Goal: Transaction & Acquisition: Book appointment/travel/reservation

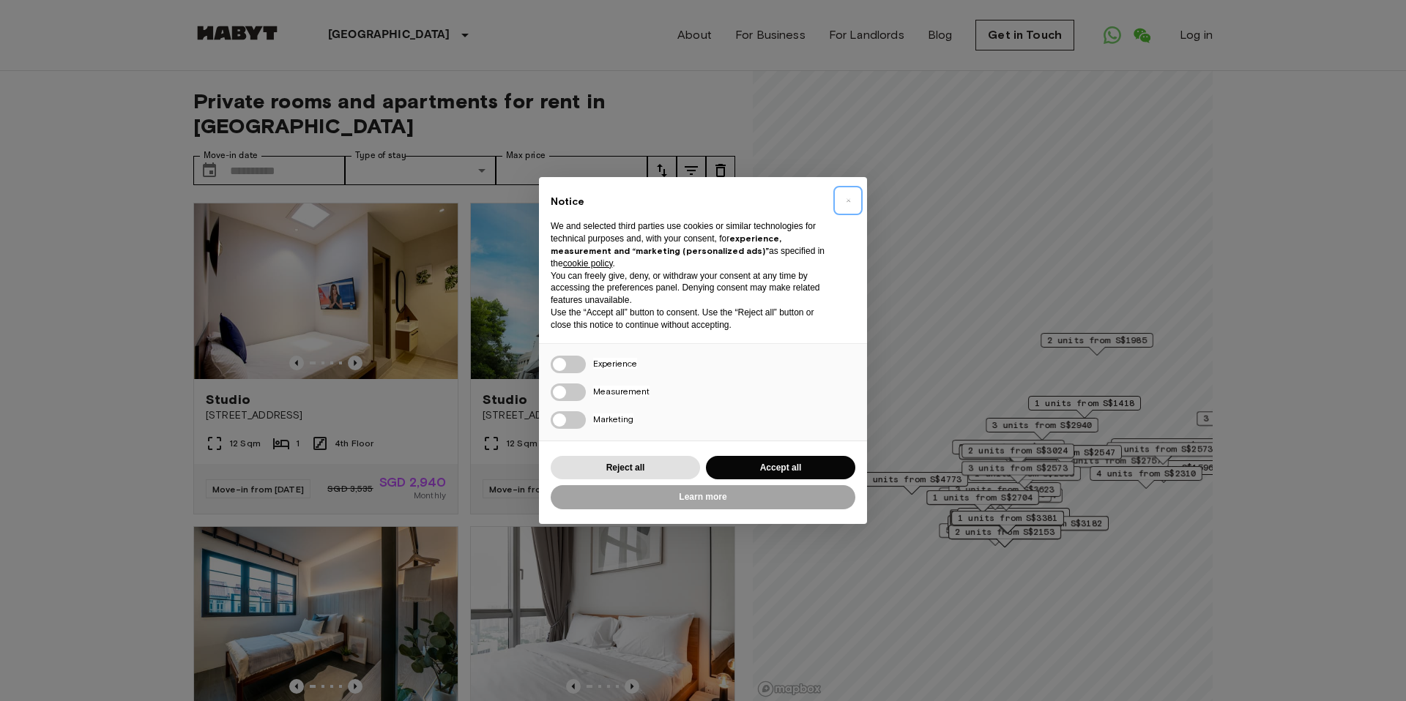
click at [843, 195] on button "×" at bounding box center [847, 200] width 23 height 23
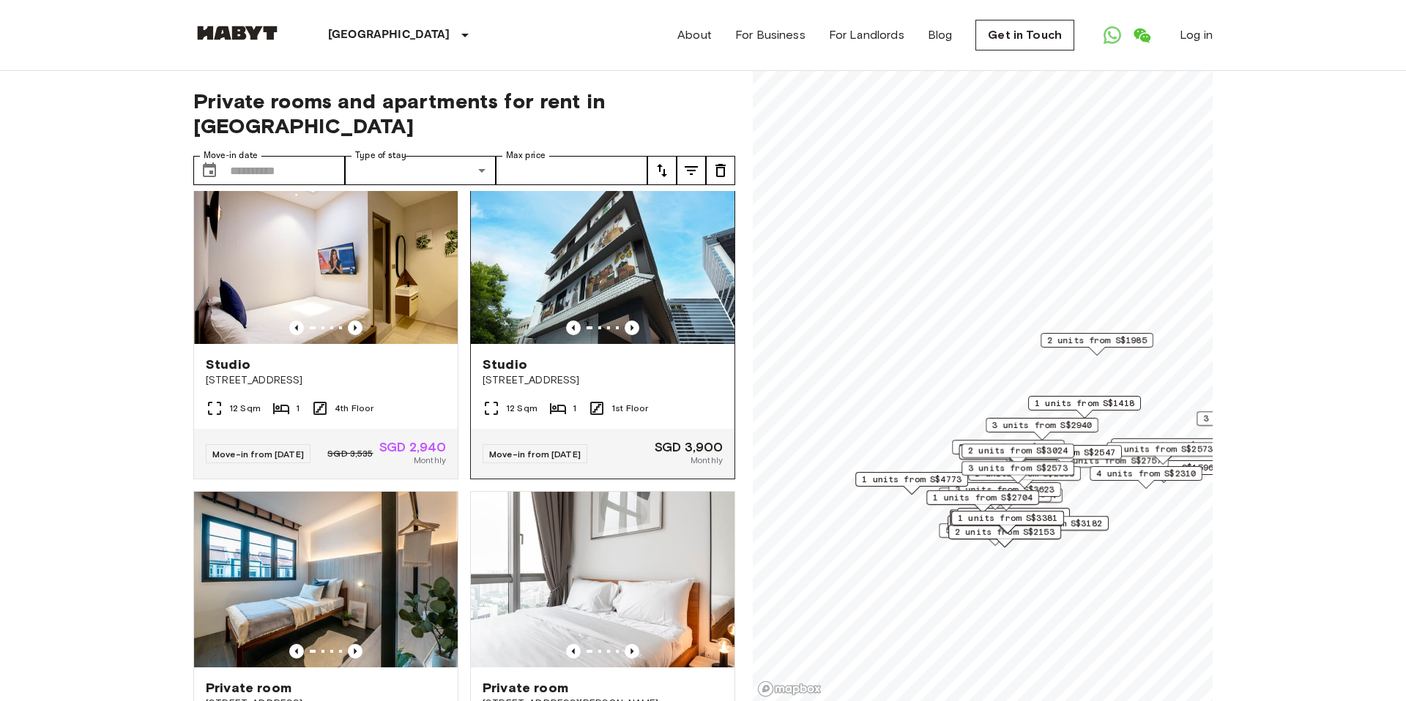
scroll to position [43, 0]
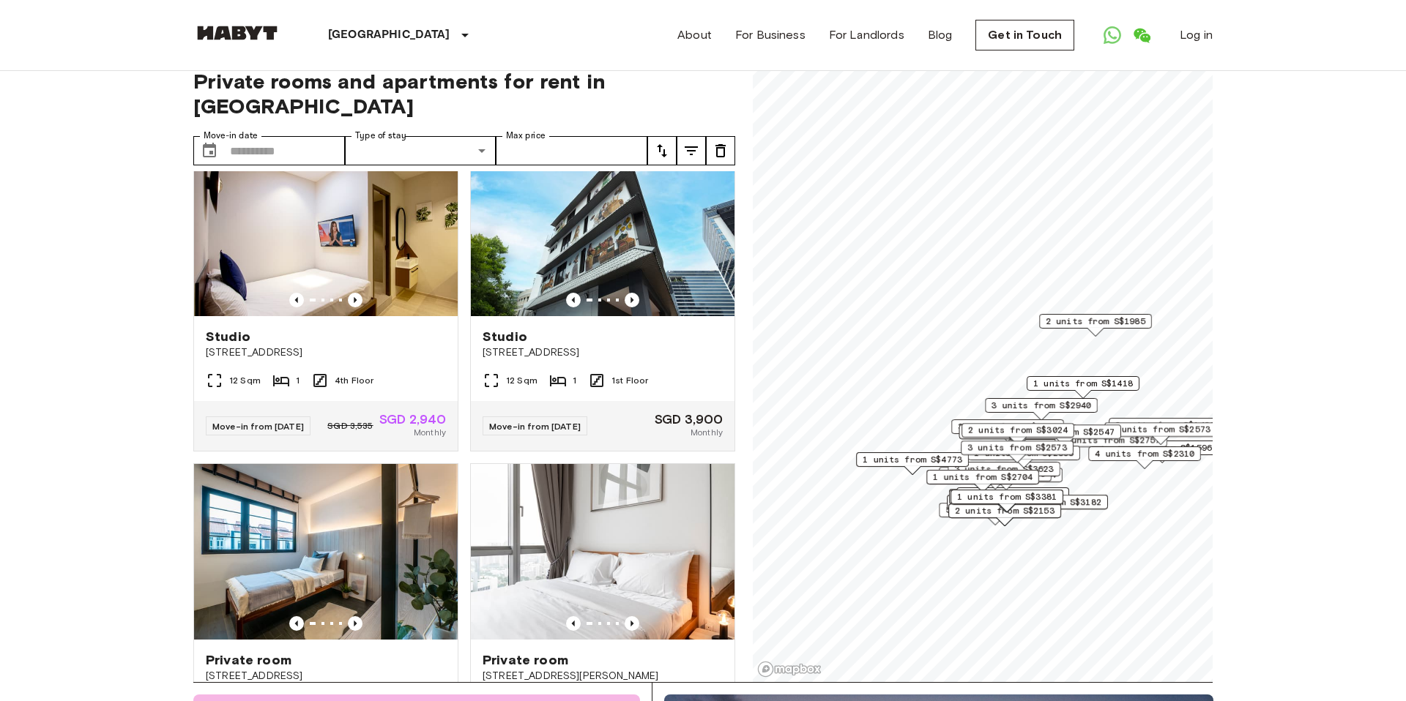
scroll to position [19, 0]
click at [1064, 403] on span "3 units from S$2940" at bounding box center [1041, 406] width 100 height 13
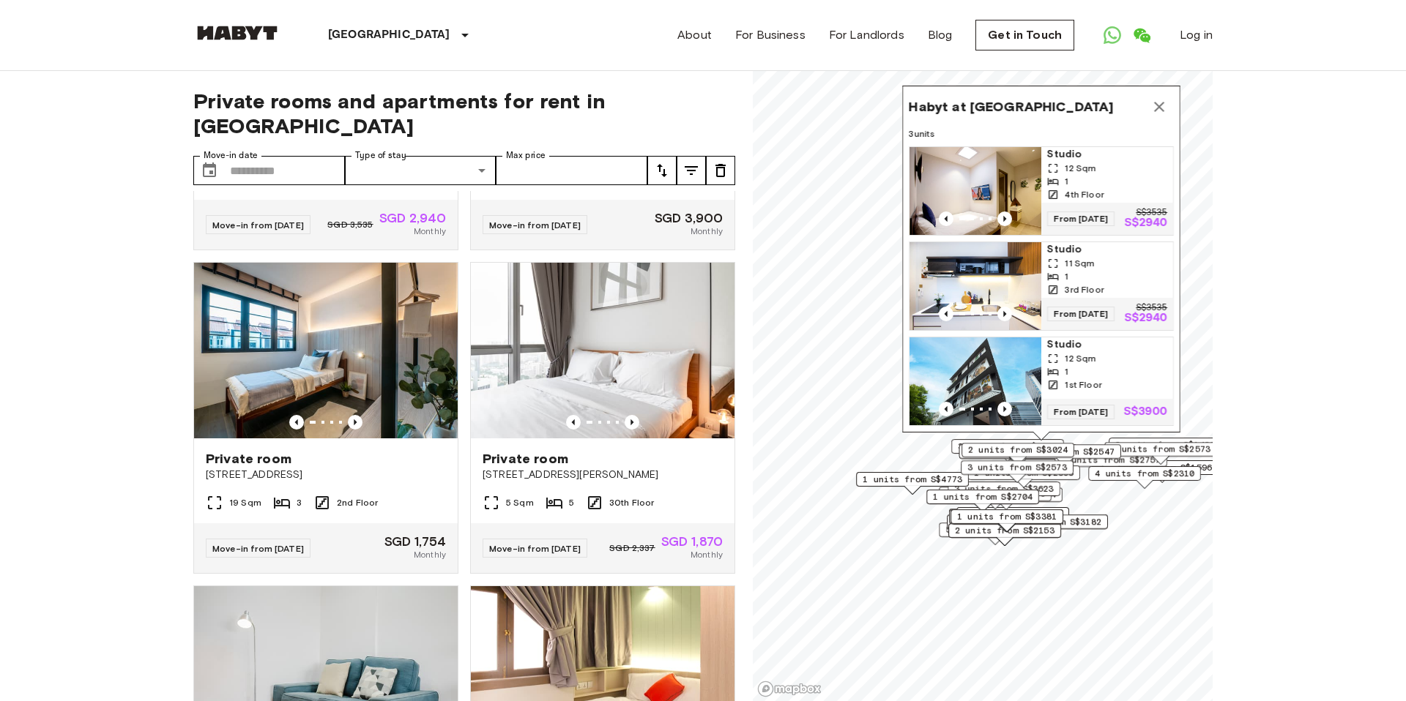
scroll to position [265, 0]
click at [619, 467] on span "[STREET_ADDRESS][PERSON_NAME]" at bounding box center [602, 474] width 240 height 15
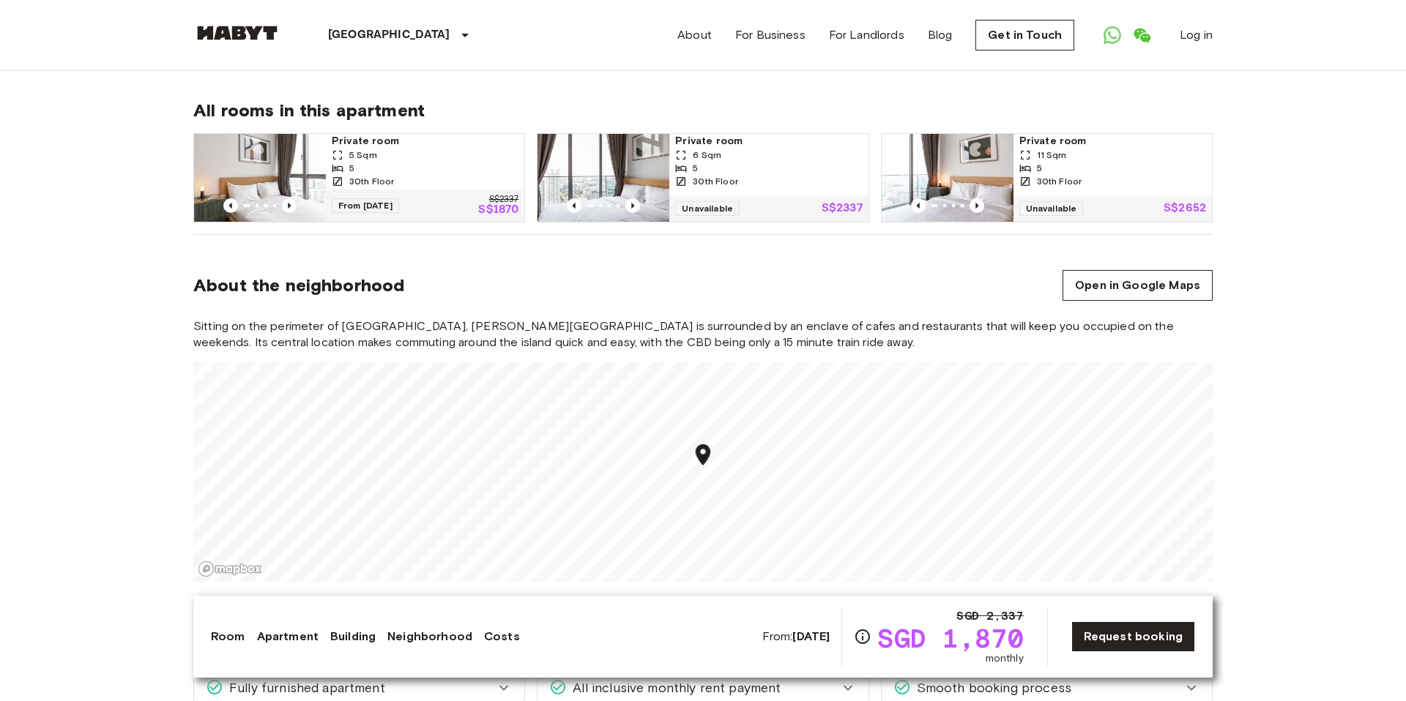
scroll to position [1113, 0]
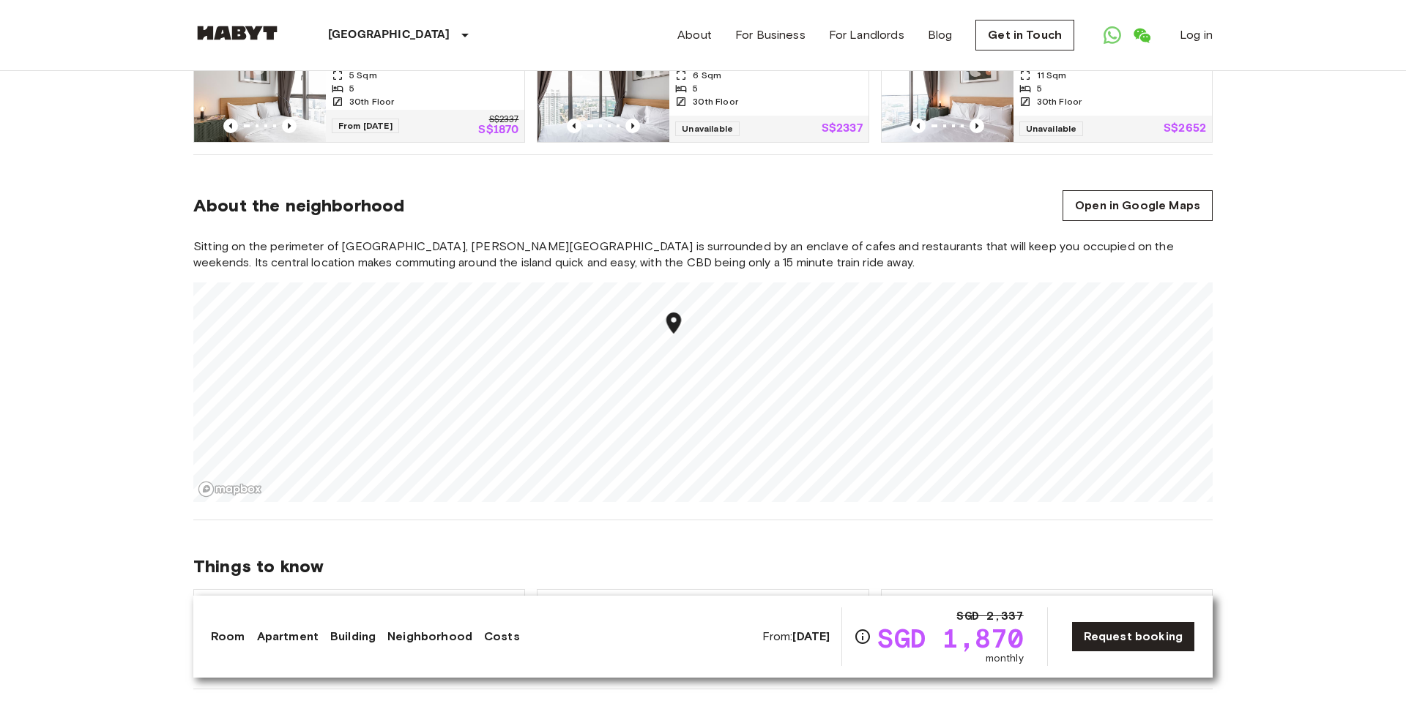
drag, startPoint x: 674, startPoint y: 296, endPoint x: 673, endPoint y: 376, distance: 79.1
click at [673, 340] on div "Map marker" at bounding box center [674, 325] width 26 height 30
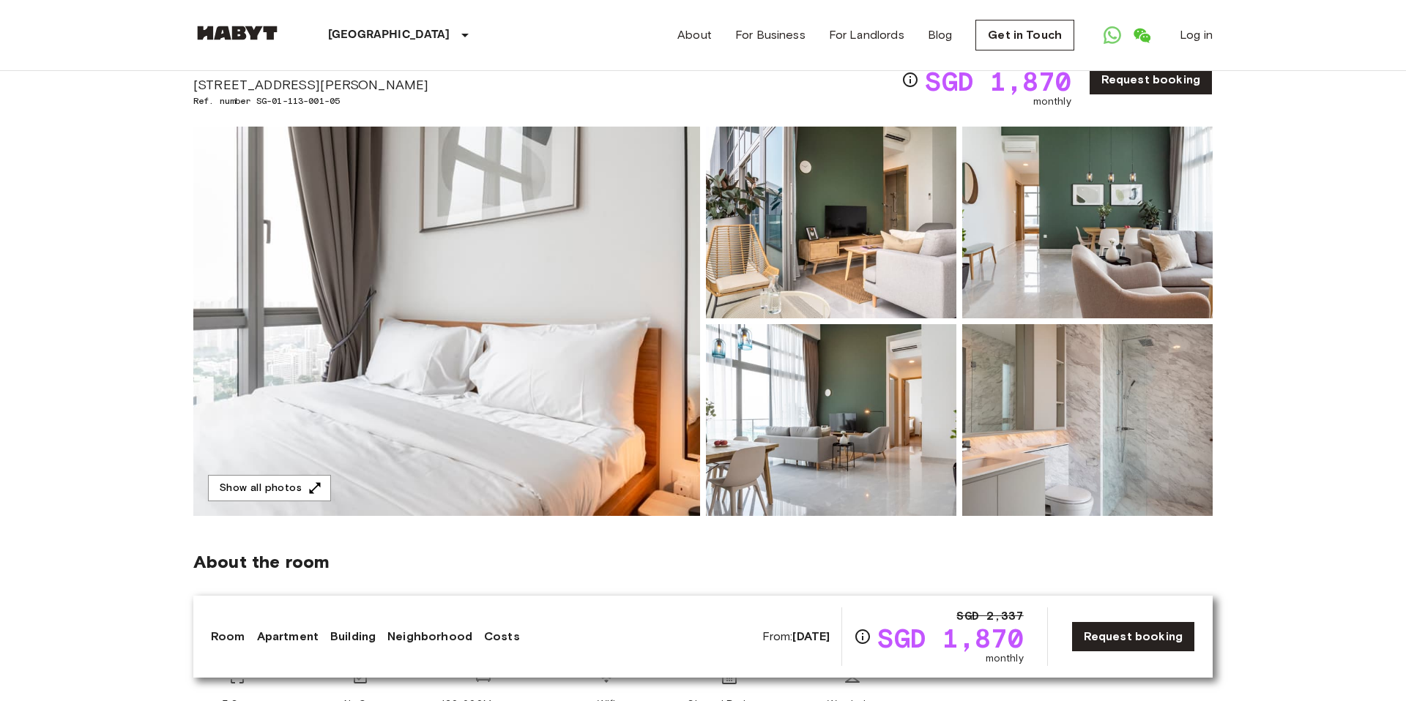
scroll to position [0, 0]
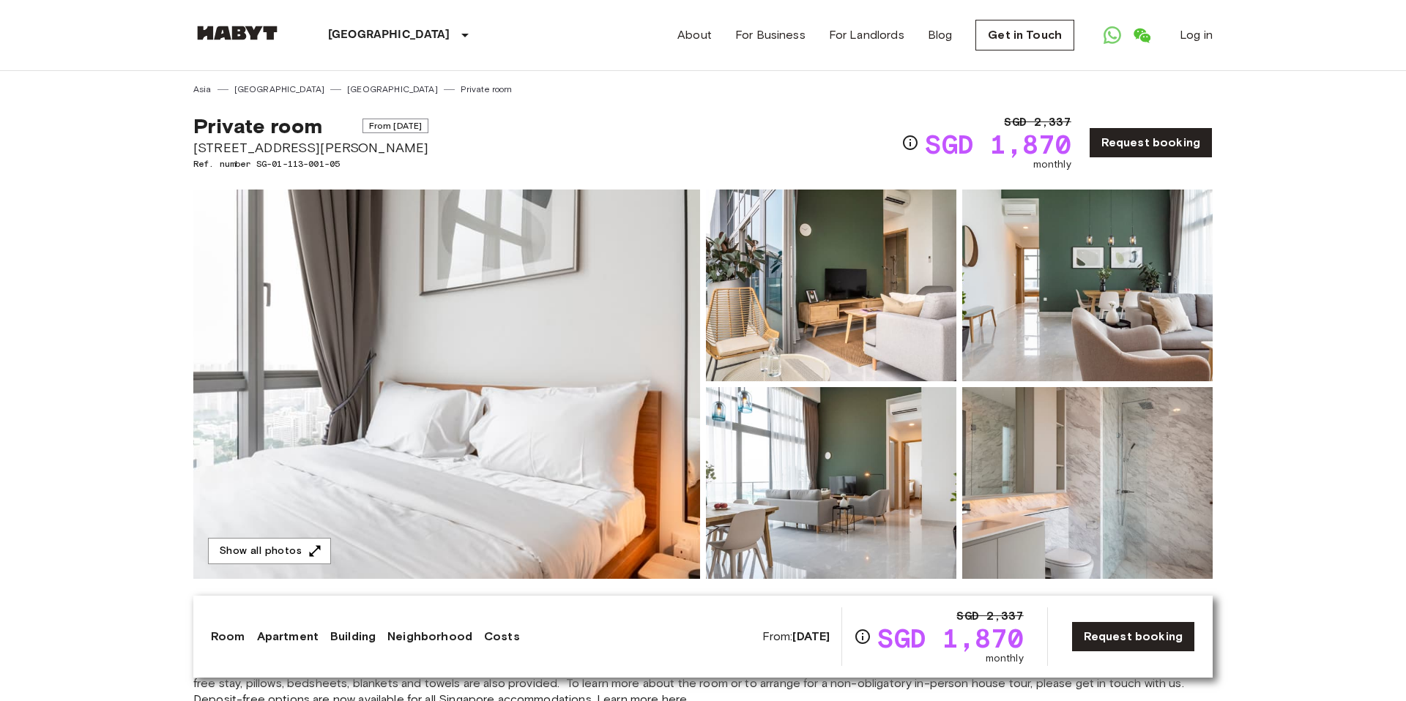
click at [918, 501] on img at bounding box center [831, 483] width 250 height 192
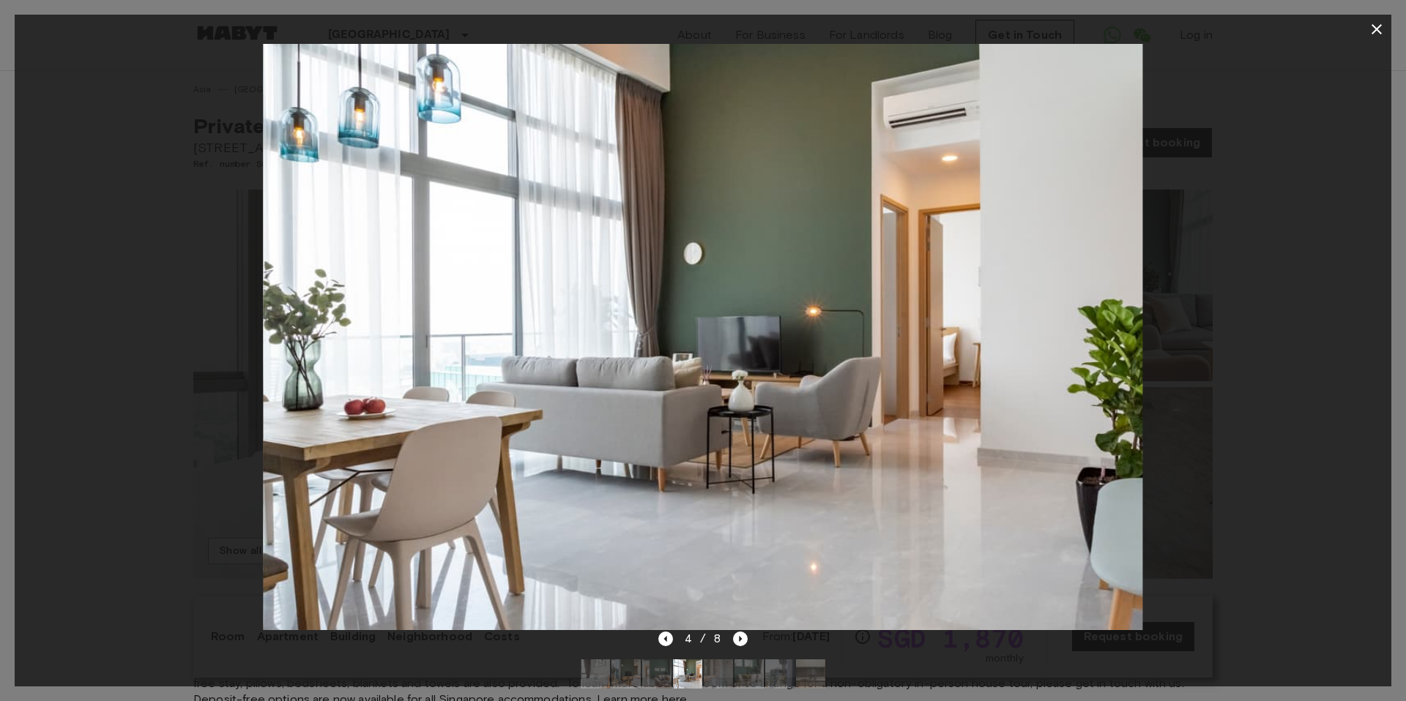
click at [1381, 36] on icon "button" at bounding box center [1377, 29] width 18 height 18
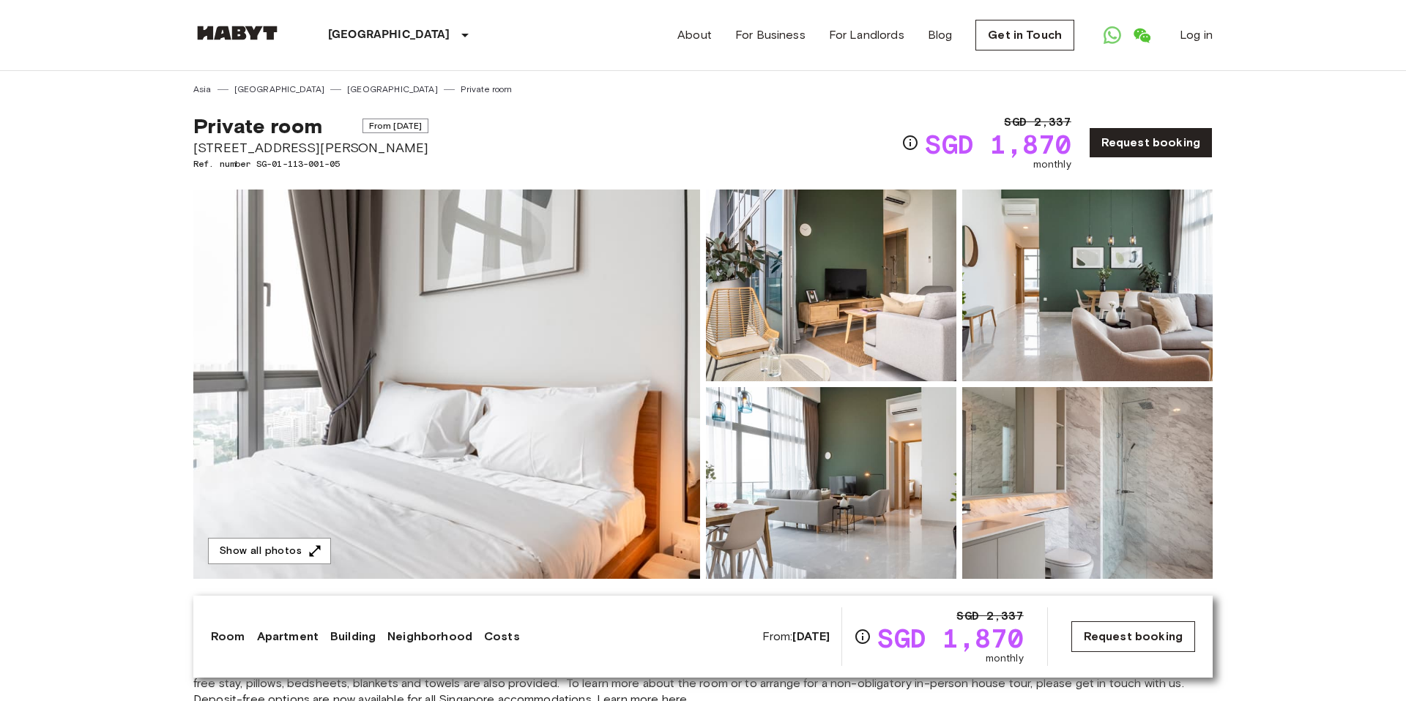
click at [1095, 637] on link "Request booking" at bounding box center [1133, 637] width 124 height 31
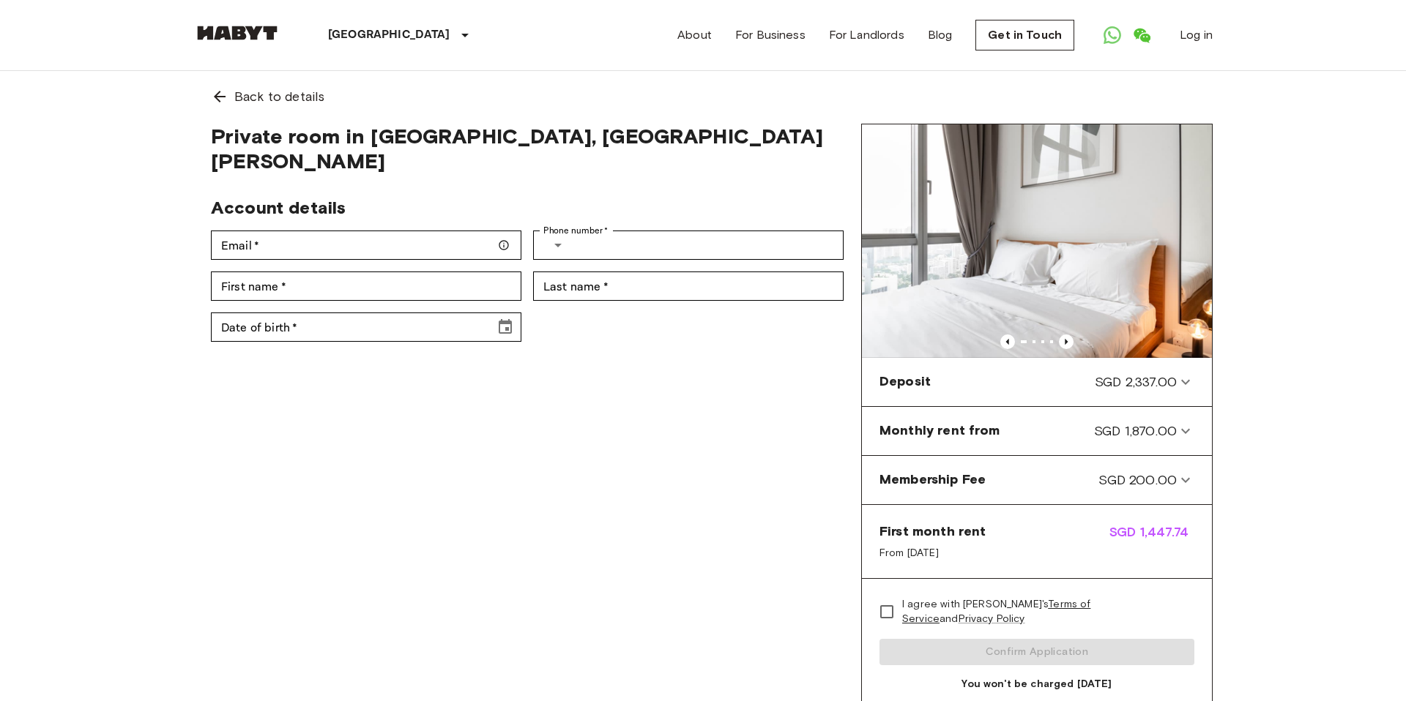
scroll to position [5, 0]
